Goal: Find specific page/section: Find specific page/section

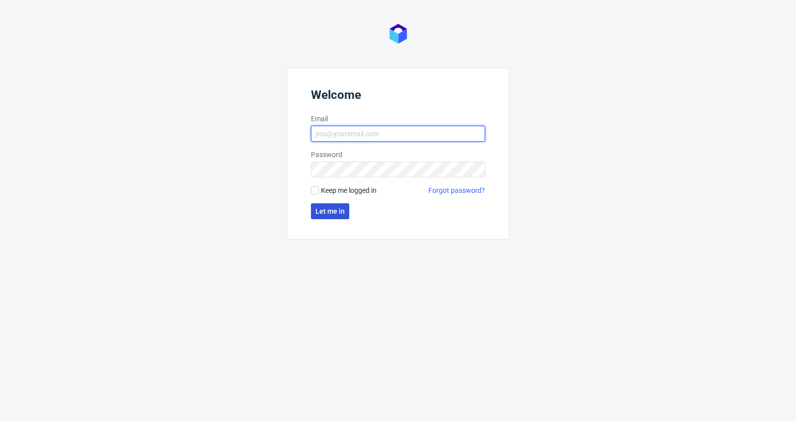
type input "[PERSON_NAME][EMAIL_ADDRESS][DOMAIN_NAME]"
click at [325, 210] on span "Let me in" at bounding box center [329, 211] width 29 height 7
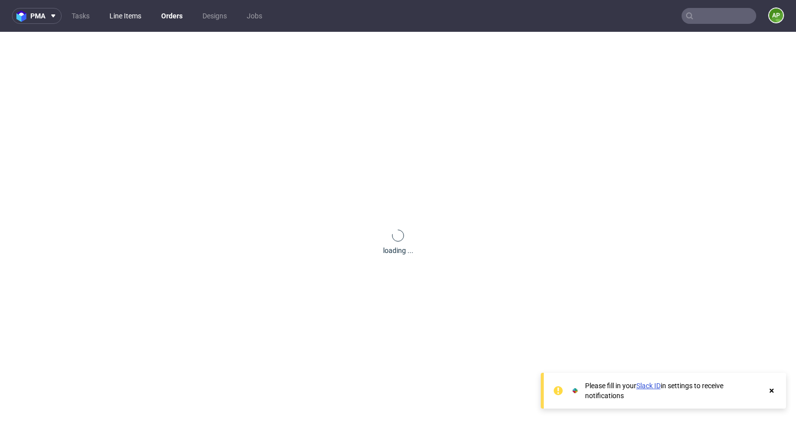
click at [112, 13] on link "Line Items" at bounding box center [125, 16] width 44 height 16
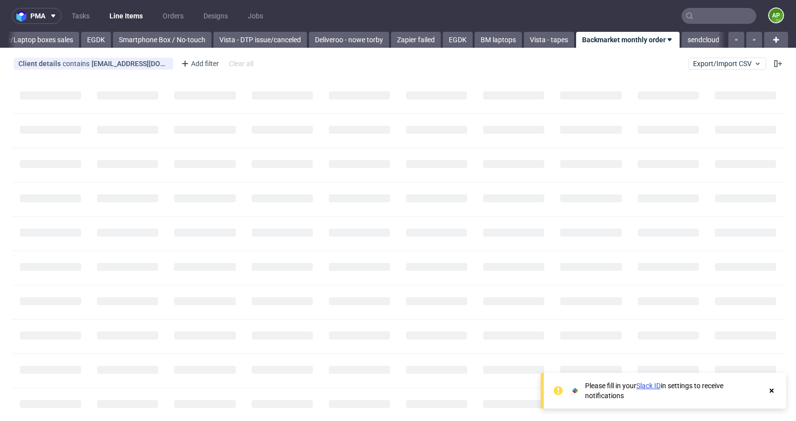
scroll to position [0, 596]
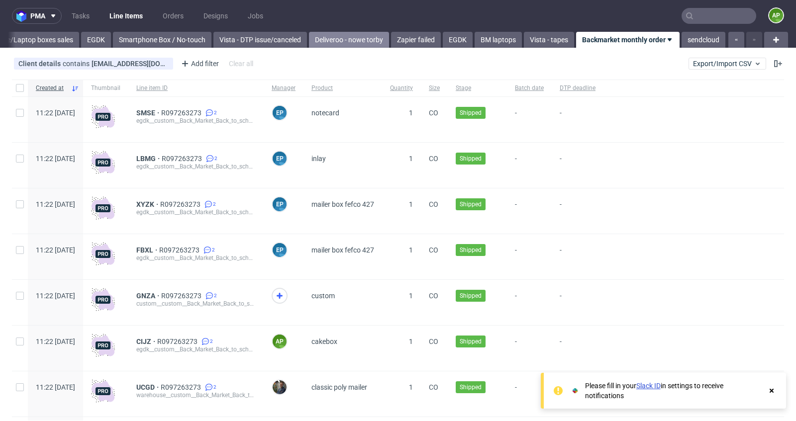
click at [320, 40] on link "Deliveroo - nowe torby" at bounding box center [349, 40] width 80 height 16
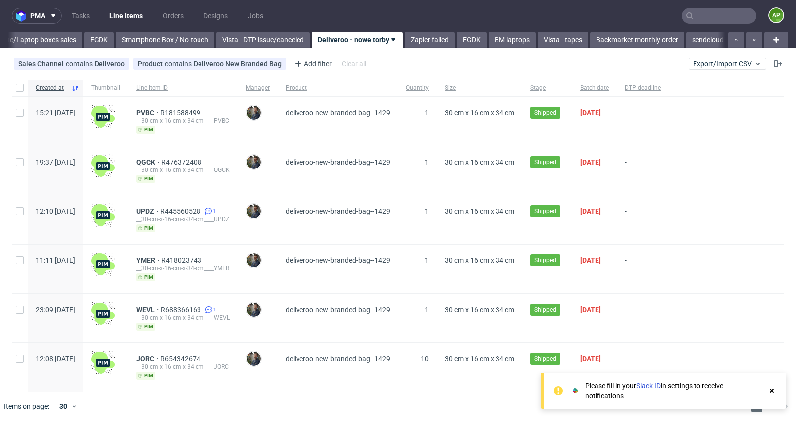
click at [175, 108] on div "PVBC R181588499 __30-cm-x-16-cm-x-34-cm____PVBC pim" at bounding box center [182, 121] width 109 height 49
click at [160, 112] on span "PVBC" at bounding box center [148, 113] width 24 height 8
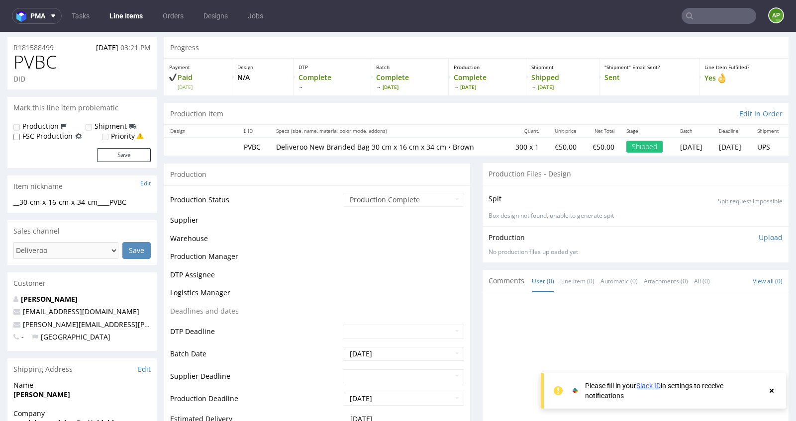
scroll to position [28, 0]
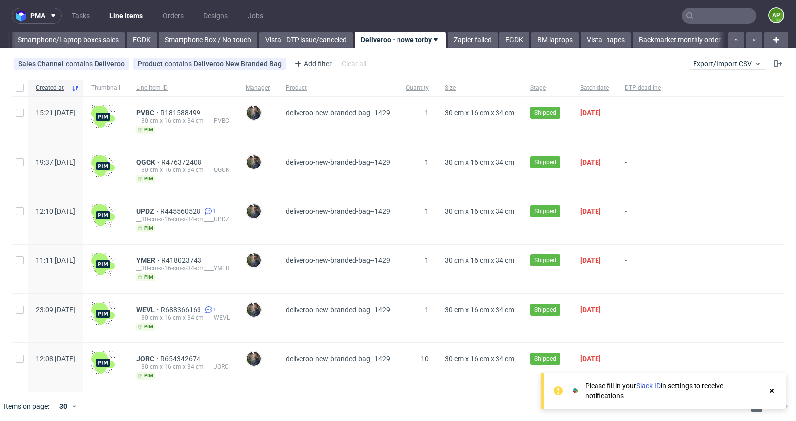
scroll to position [0, 577]
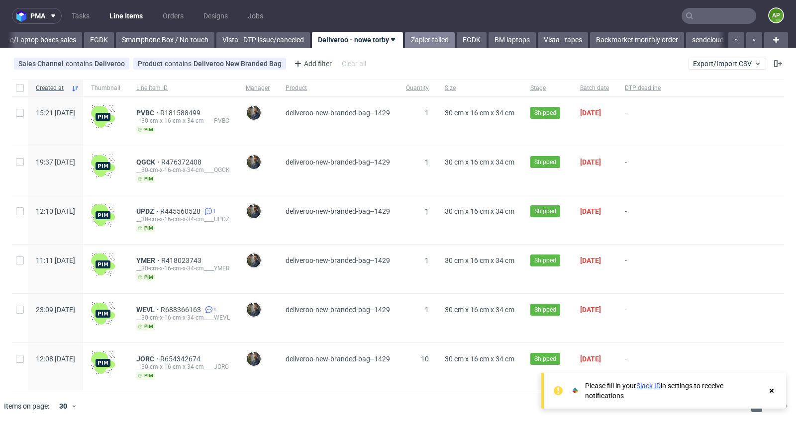
click at [433, 40] on link "Zapier failed" at bounding box center [430, 40] width 50 height 16
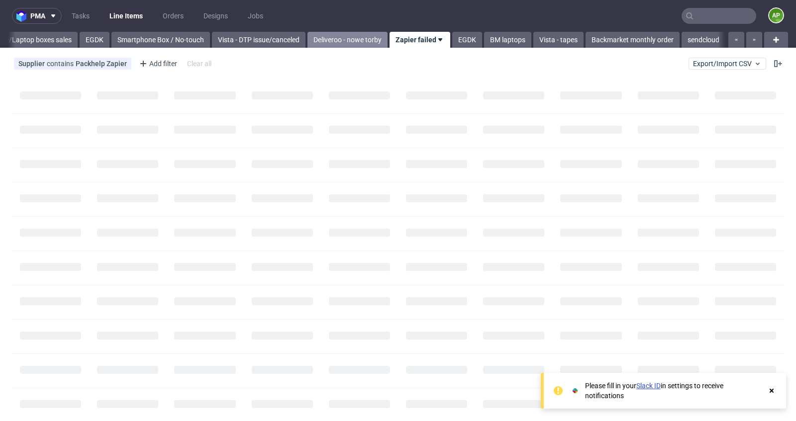
scroll to position [0, 585]
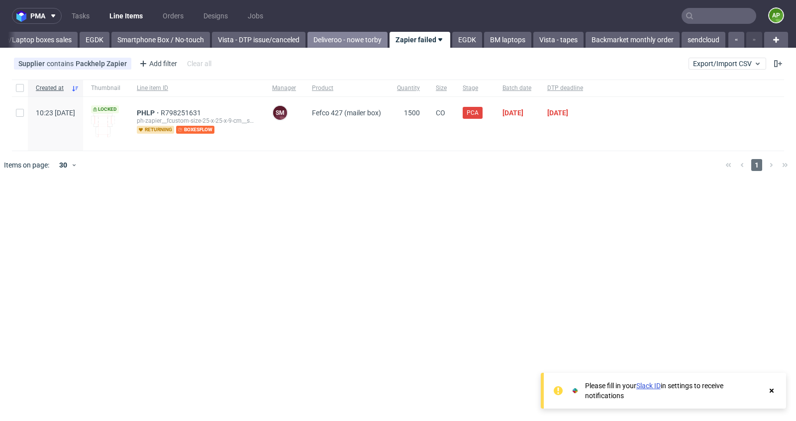
click at [323, 43] on link "Deliveroo - nowe torby" at bounding box center [347, 40] width 80 height 16
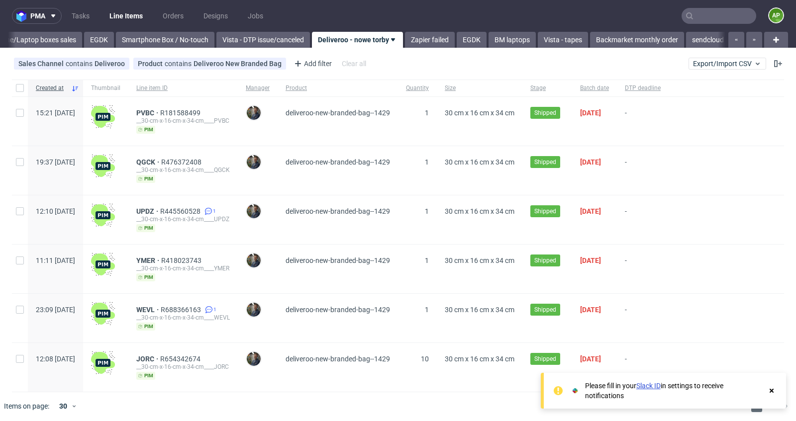
click at [137, 14] on link "Line Items" at bounding box center [125, 16] width 45 height 16
click at [34, 41] on link "Smartphone/Laptop boxes sales" at bounding box center [25, 40] width 113 height 16
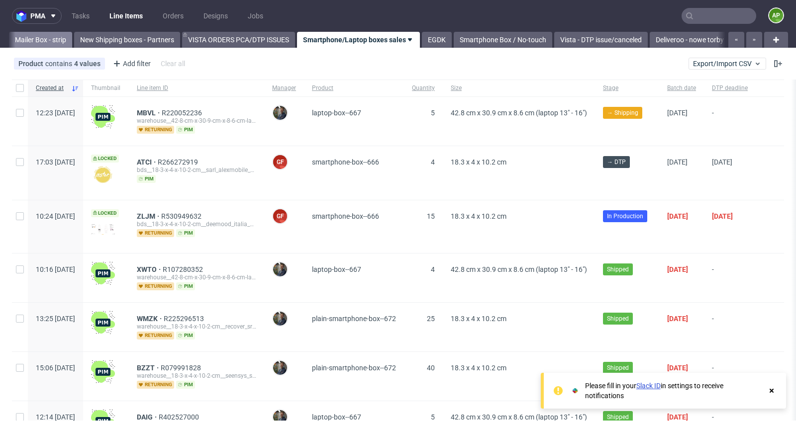
click at [46, 44] on link "Mailer Box - strip" at bounding box center [40, 40] width 63 height 16
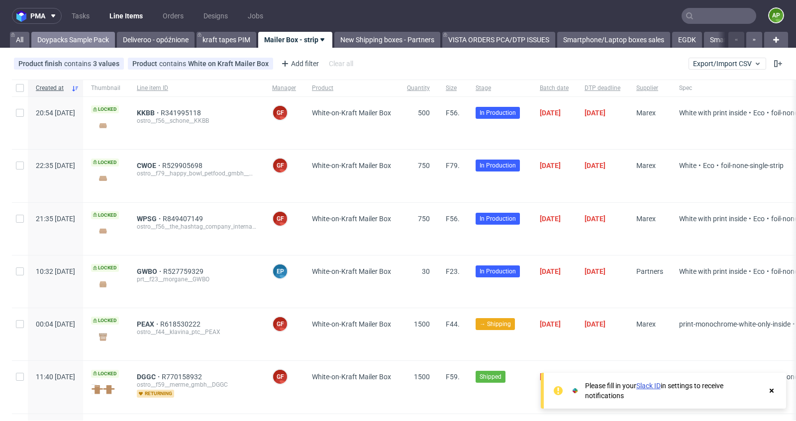
click at [46, 45] on link "Doypacks Sample Pack" at bounding box center [73, 40] width 84 height 16
